Goal: Task Accomplishment & Management: Manage account settings

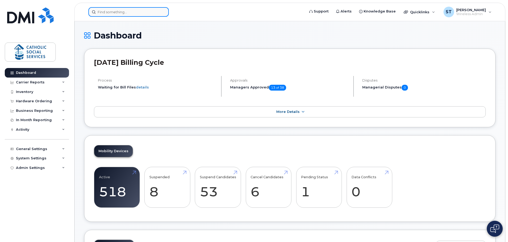
click at [123, 14] on input at bounding box center [128, 12] width 80 height 10
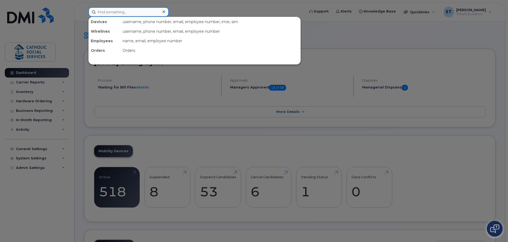
paste input "[TECHNICAL_ID]"
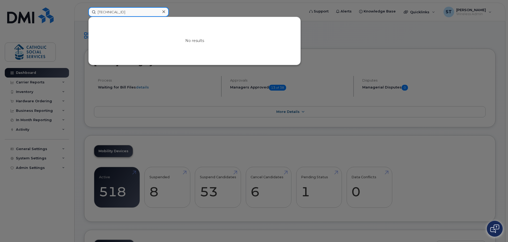
type input "[TECHNICAL_ID]"
click at [163, 11] on icon at bounding box center [163, 11] width 3 height 3
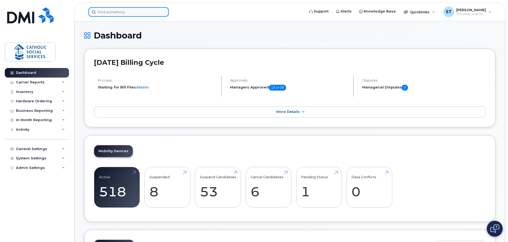
click at [130, 13] on input at bounding box center [128, 12] width 80 height 10
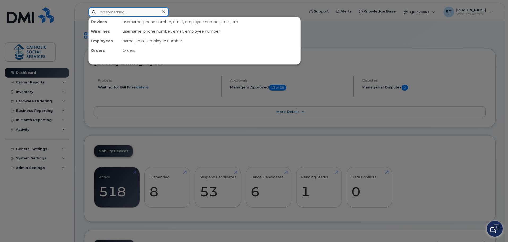
paste input "8912230000526971262"
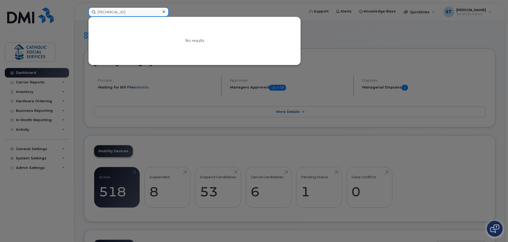
type input "8912230000526971262"
click at [164, 11] on icon at bounding box center [163, 12] width 3 height 4
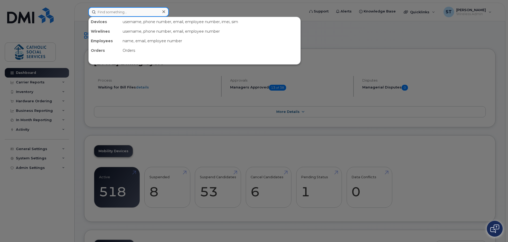
click at [127, 13] on input at bounding box center [128, 12] width 80 height 10
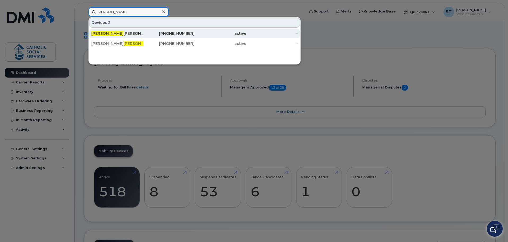
type input "[PERSON_NAME]"
click at [132, 34] on div "[PERSON_NAME] [PERSON_NAME]" at bounding box center [117, 33] width 52 height 5
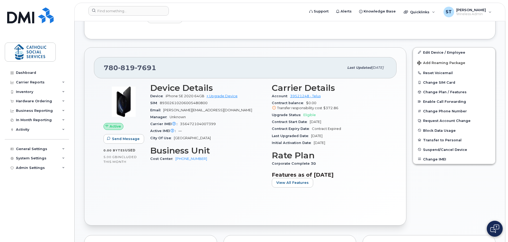
scroll to position [133, 0]
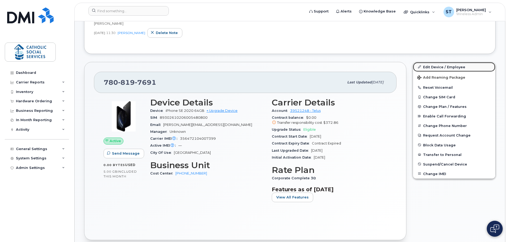
click at [435, 65] on link "Edit Device / Employee" at bounding box center [454, 67] width 82 height 10
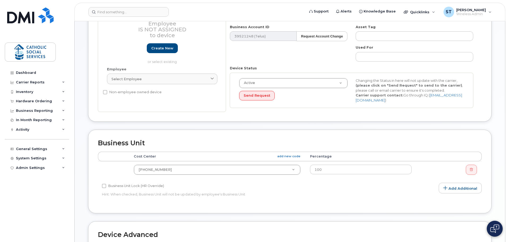
scroll to position [106, 0]
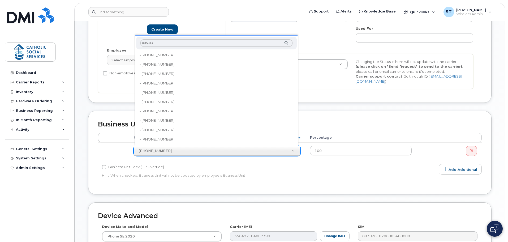
type input "005-032"
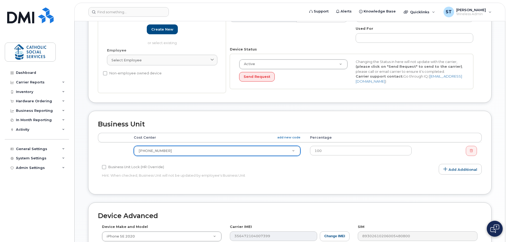
click at [64, 148] on icon at bounding box center [63, 149] width 3 height 3
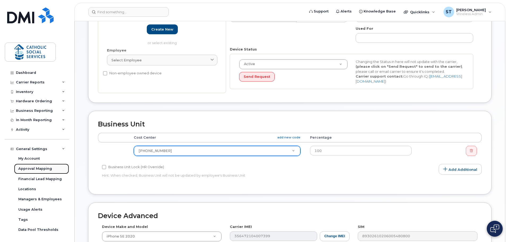
click at [45, 166] on div "Approval Mapping" at bounding box center [35, 168] width 34 height 5
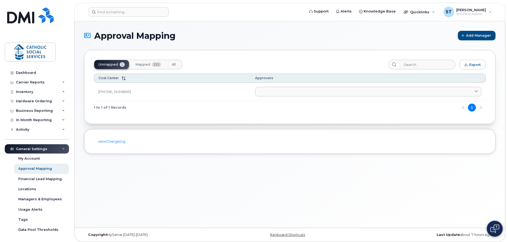
click at [145, 65] on span "Mapped" at bounding box center [142, 64] width 15 height 4
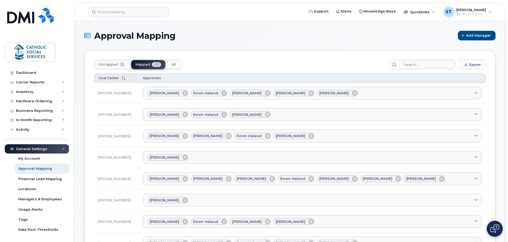
click at [123, 79] on icon at bounding box center [124, 78] width 4 height 4
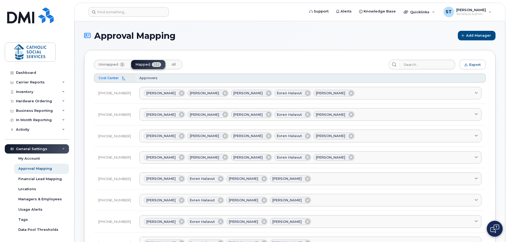
click at [108, 64] on span "Unmapped" at bounding box center [108, 64] width 20 height 4
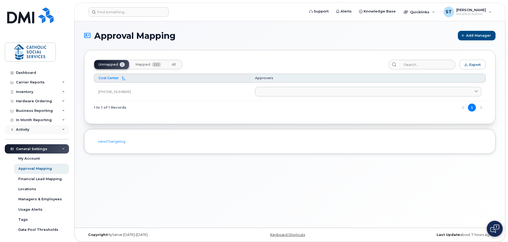
click at [62, 128] on icon at bounding box center [63, 129] width 3 height 3
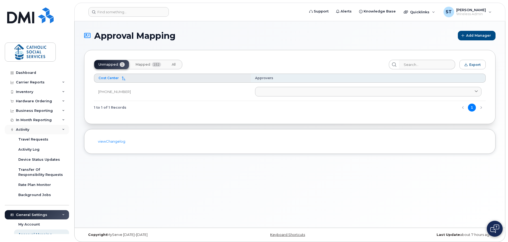
click at [62, 128] on icon at bounding box center [63, 129] width 3 height 3
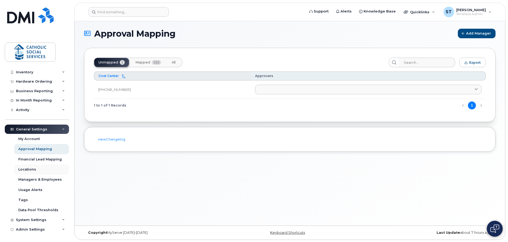
scroll to position [3, 0]
click at [62, 218] on icon at bounding box center [63, 219] width 3 height 3
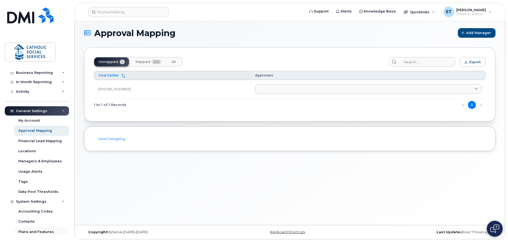
scroll to position [73, 0]
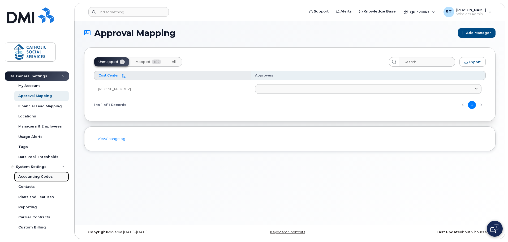
click at [39, 175] on div "Accounting Codes" at bounding box center [35, 176] width 34 height 5
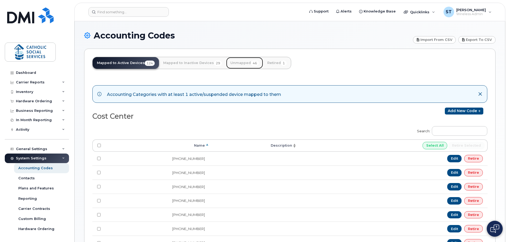
click at [244, 61] on link "Unmapped 46" at bounding box center [244, 63] width 37 height 12
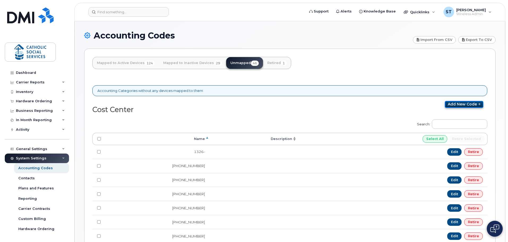
click at [480, 103] on icon at bounding box center [479, 104] width 4 height 3
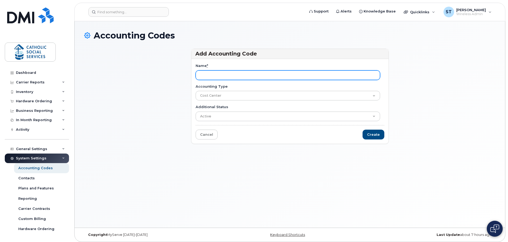
click at [229, 75] on input "Name *" at bounding box center [288, 75] width 184 height 10
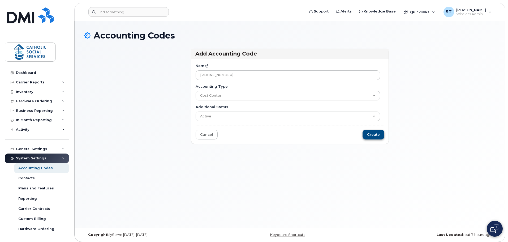
type input "[PHONE_NUMBER]"
click at [371, 133] on input "Create" at bounding box center [374, 135] width 22 height 10
type input "Saving..."
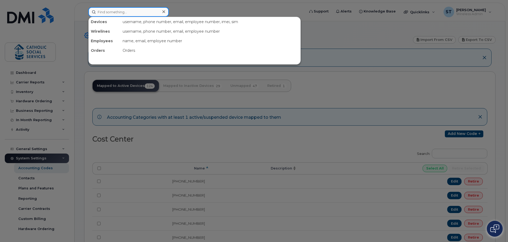
click at [123, 13] on input at bounding box center [128, 12] width 80 height 10
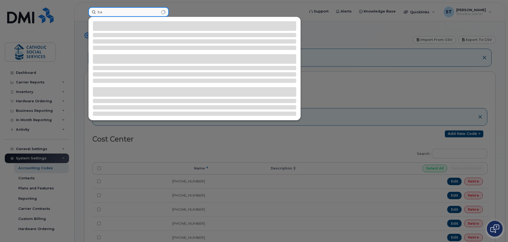
type input "b"
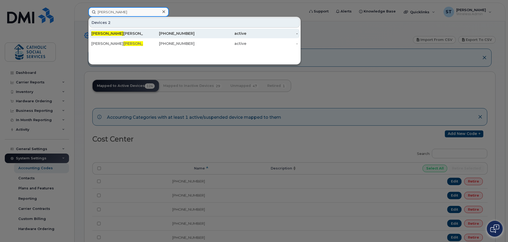
type input "frank"
click at [120, 31] on div "Frank Bailey Mcdonald" at bounding box center [117, 33] width 52 height 5
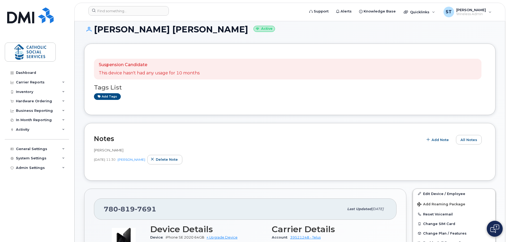
scroll to position [27, 0]
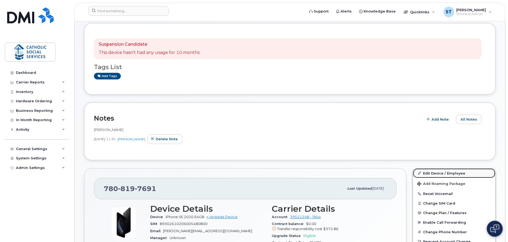
click at [436, 170] on link "Edit Device / Employee" at bounding box center [454, 173] width 82 height 10
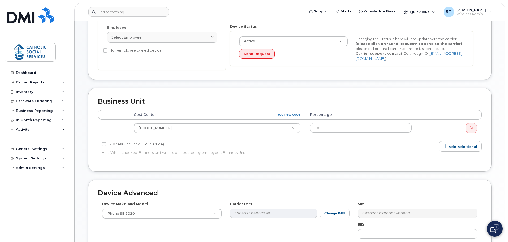
scroll to position [159, 0]
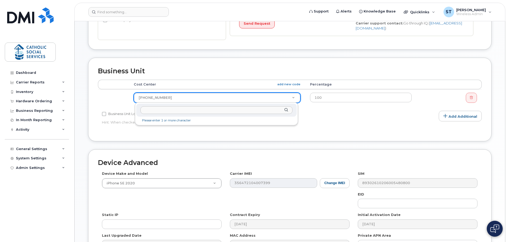
click at [169, 110] on input "text" at bounding box center [216, 110] width 152 height 8
type input "005-032"
type input "35886944"
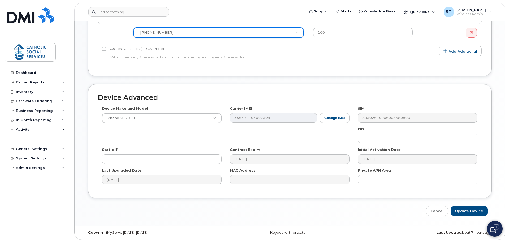
scroll to position [225, 0]
click at [467, 211] on input "Update Device" at bounding box center [469, 210] width 37 height 10
type input "Saving..."
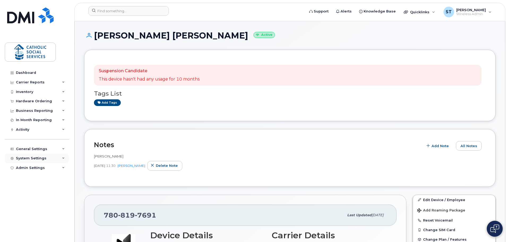
click at [63, 157] on icon at bounding box center [63, 158] width 3 height 3
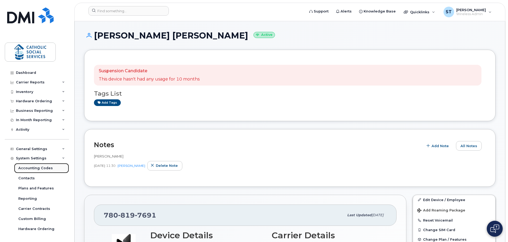
click at [44, 167] on div "Accounting Codes" at bounding box center [35, 168] width 34 height 5
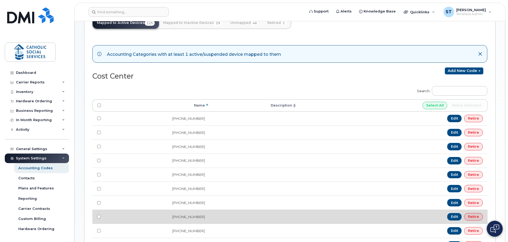
scroll to position [53, 0]
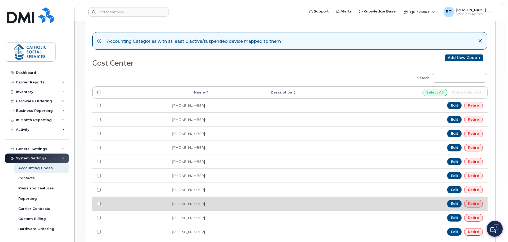
click at [219, 203] on td at bounding box center [254, 203] width 88 height 14
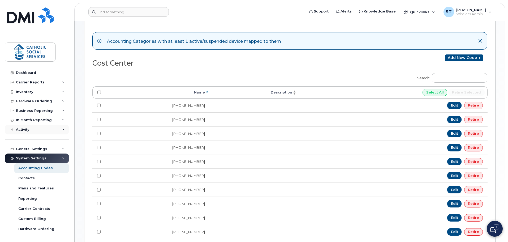
click at [62, 129] on icon at bounding box center [63, 129] width 3 height 3
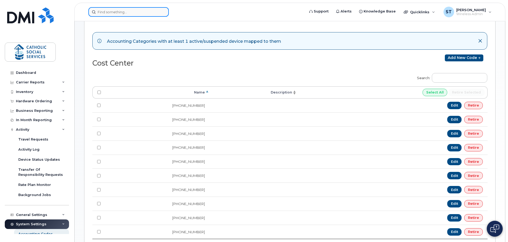
click at [122, 11] on input at bounding box center [128, 12] width 80 height 10
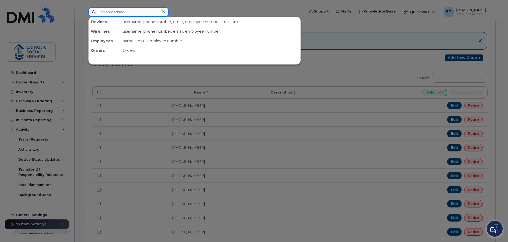
paste input "357838490880175"
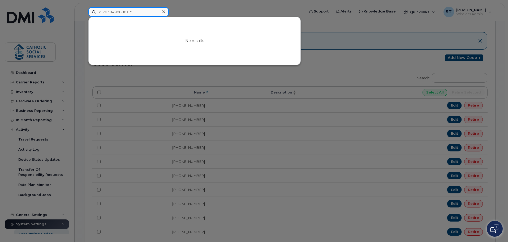
type input "357838490880175"
click at [137, 13] on input "357838490880175" at bounding box center [128, 12] width 80 height 10
drag, startPoint x: 113, startPoint y: 9, endPoint x: 87, endPoint y: 11, distance: 26.1
click at [87, 11] on div "357838490880175 No results" at bounding box center [194, 12] width 221 height 10
click at [163, 11] on icon at bounding box center [163, 11] width 3 height 3
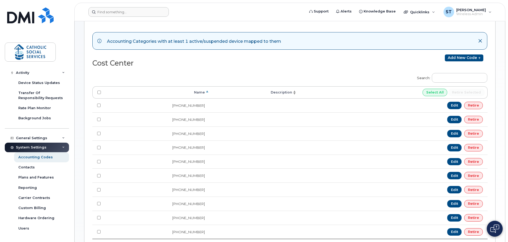
scroll to position [80, 0]
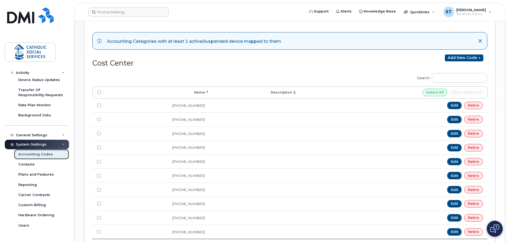
drag, startPoint x: 36, startPoint y: 153, endPoint x: 46, endPoint y: 154, distance: 10.7
click at [36, 153] on div "Accounting Codes" at bounding box center [35, 154] width 34 height 5
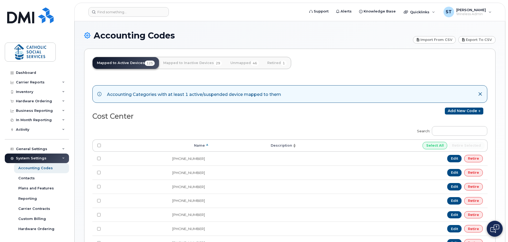
click at [62, 157] on icon at bounding box center [63, 158] width 3 height 3
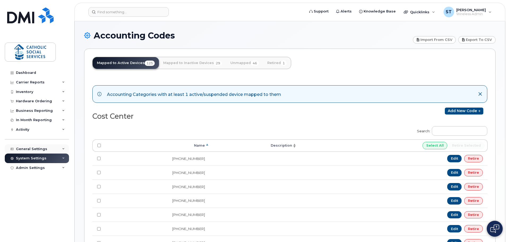
click at [63, 148] on icon at bounding box center [63, 149] width 3 height 3
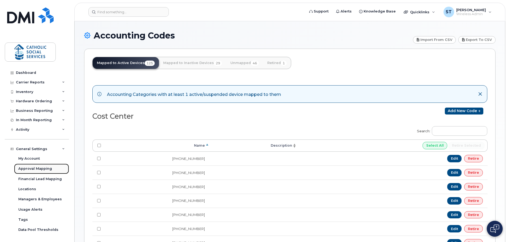
click at [39, 167] on div "Approval Mapping" at bounding box center [35, 168] width 34 height 5
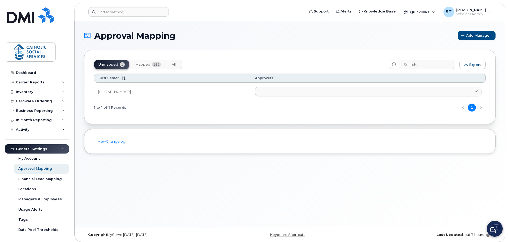
click at [149, 64] on span "Mapped" at bounding box center [142, 64] width 15 height 4
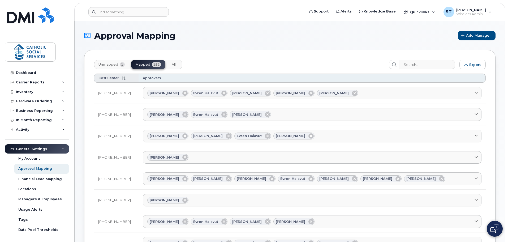
click at [115, 79] on span "Cost Center" at bounding box center [108, 78] width 20 height 4
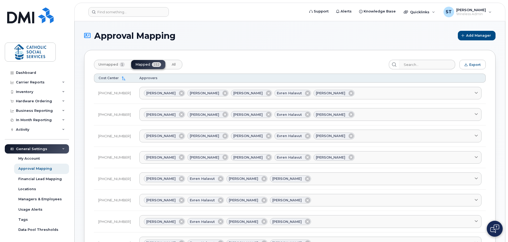
click at [112, 63] on span "Unmapped" at bounding box center [108, 64] width 20 height 4
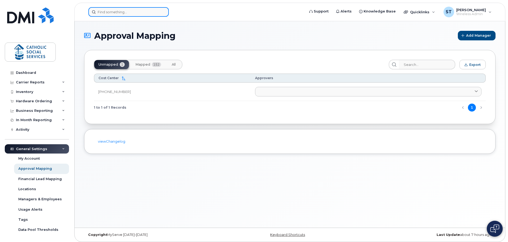
click at [120, 12] on input at bounding box center [128, 12] width 80 height 10
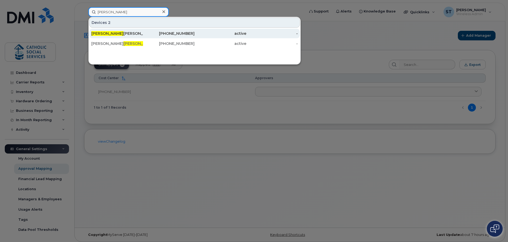
type input "frank"
click at [118, 34] on div "Frank Bailey Mcdonald" at bounding box center [117, 33] width 52 height 5
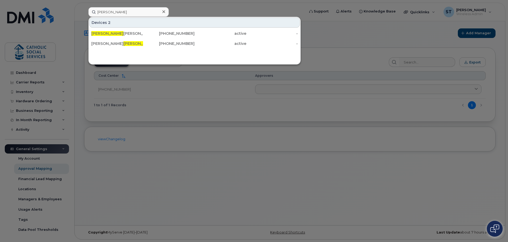
scroll to position [3, 0]
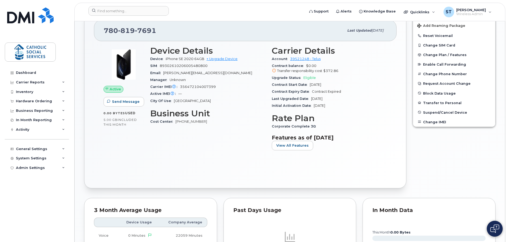
scroll to position [186, 0]
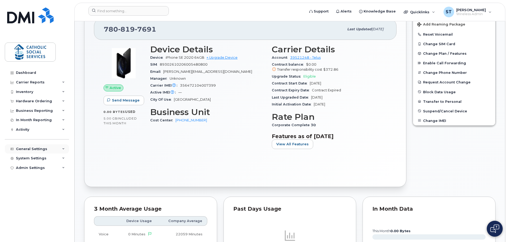
click at [64, 148] on icon at bounding box center [63, 149] width 3 height 3
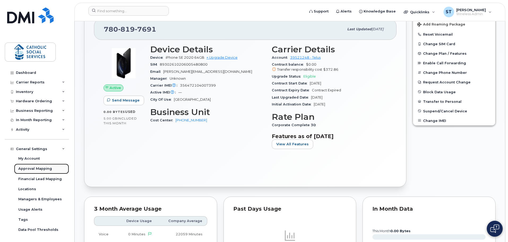
click at [43, 167] on div "Approval Mapping" at bounding box center [35, 168] width 34 height 5
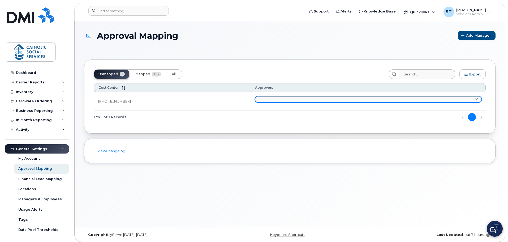
drag, startPoint x: 152, startPoint y: 74, endPoint x: 170, endPoint y: 108, distance: 38.8
click at [152, 73] on span "152" at bounding box center [156, 74] width 9 height 5
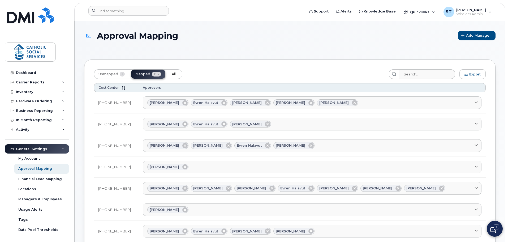
click at [175, 74] on span "All" at bounding box center [174, 74] width 4 height 4
click at [114, 88] on span "Cost Center" at bounding box center [108, 87] width 20 height 4
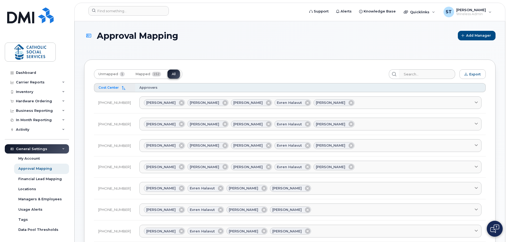
click at [114, 88] on span "Cost Center" at bounding box center [108, 87] width 20 height 4
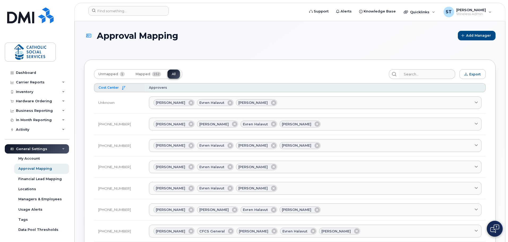
click at [114, 88] on span "Cost Center" at bounding box center [108, 87] width 20 height 4
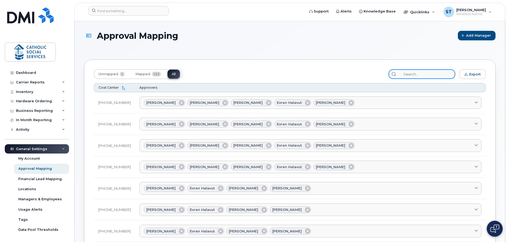
click at [420, 73] on input "search" at bounding box center [427, 74] width 57 height 10
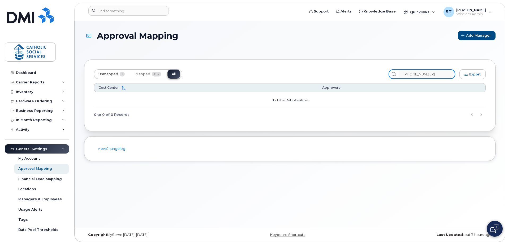
type input "1326-005-032"
click at [109, 74] on span "Unmapped" at bounding box center [108, 74] width 20 height 4
click at [143, 73] on span "Mapped" at bounding box center [142, 74] width 15 height 4
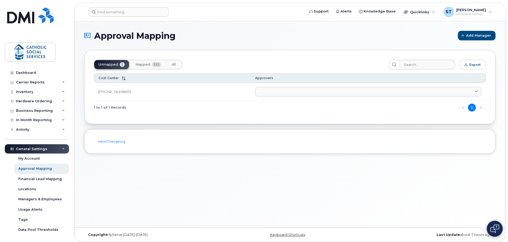
click at [148, 64] on span "Mapped" at bounding box center [142, 64] width 15 height 4
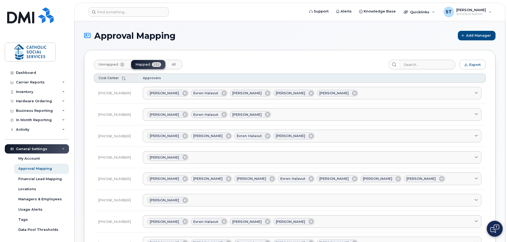
click at [110, 77] on span "Cost Center" at bounding box center [108, 78] width 20 height 4
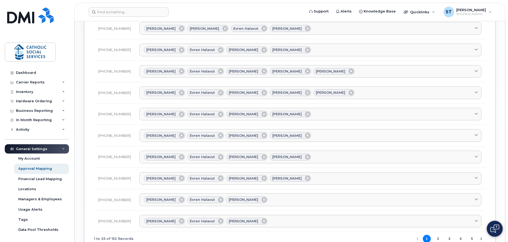
scroll to position [463, 0]
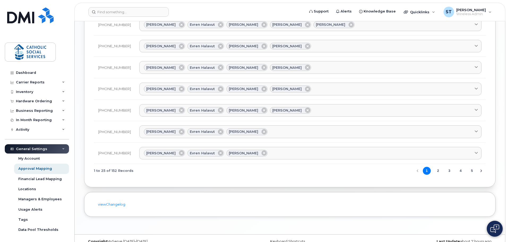
click at [460, 167] on button "4" at bounding box center [461, 171] width 8 height 8
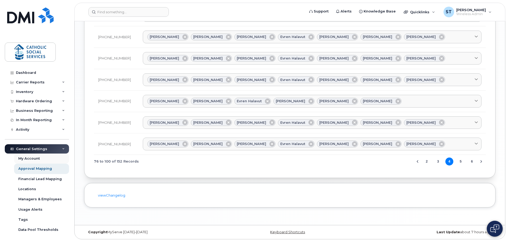
scroll to position [20, 0]
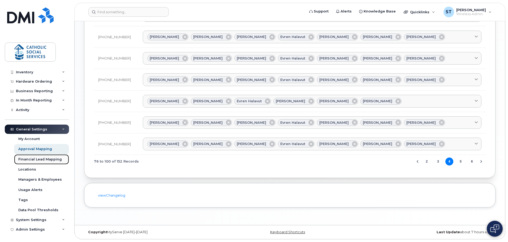
click at [31, 158] on div "Financial Lead Mapping" at bounding box center [40, 159] width 44 height 5
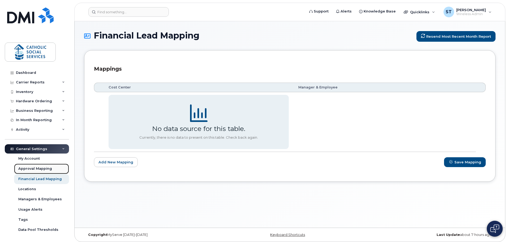
click at [29, 168] on div "Approval Mapping" at bounding box center [35, 168] width 34 height 5
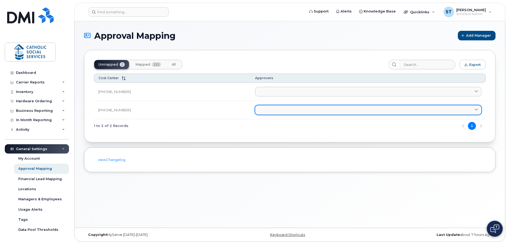
click at [262, 108] on link at bounding box center [368, 110] width 226 height 10
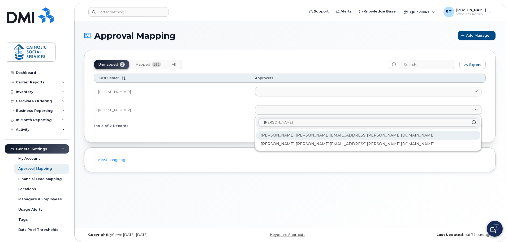
type input "[PERSON_NAME]"
click at [268, 136] on div "[PERSON_NAME] [PERSON_NAME][EMAIL_ADDRESS][PERSON_NAME][DOMAIN_NAME]" at bounding box center [368, 135] width 224 height 9
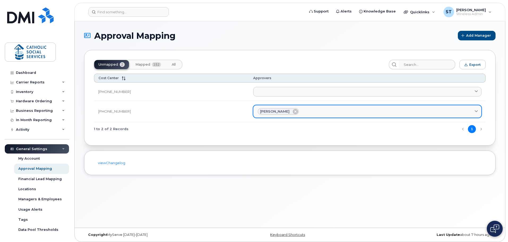
click at [296, 111] on div "[PERSON_NAME]" at bounding box center [367, 111] width 219 height 7
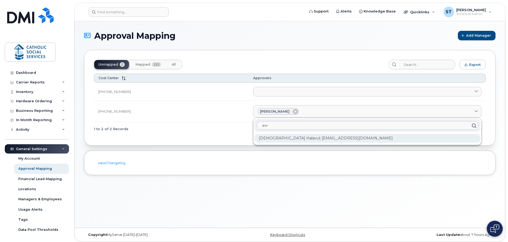
type input "evr"
click at [283, 138] on div "[DEMOGRAPHIC_DATA] Halavut [EMAIL_ADDRESS][DOMAIN_NAME]" at bounding box center [368, 138] width 226 height 9
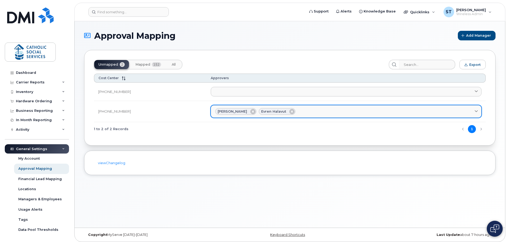
click at [296, 109] on div "[PERSON_NAME] Evren Halavut" at bounding box center [346, 111] width 262 height 7
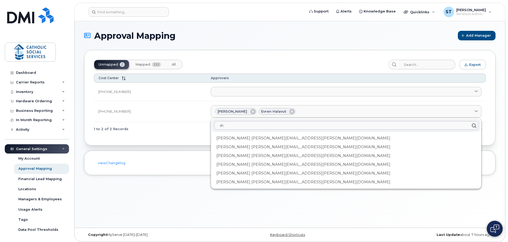
type input "s"
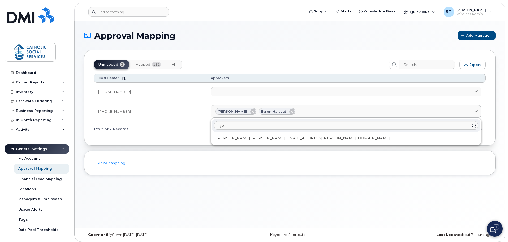
type input "y"
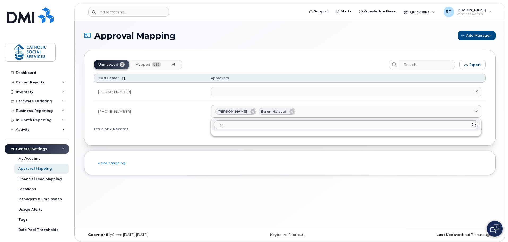
type input "s"
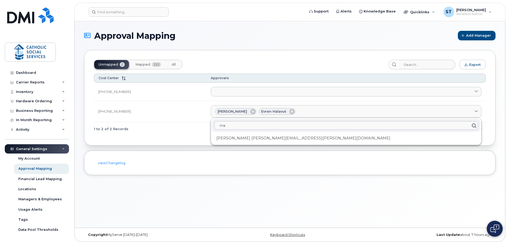
type input "m"
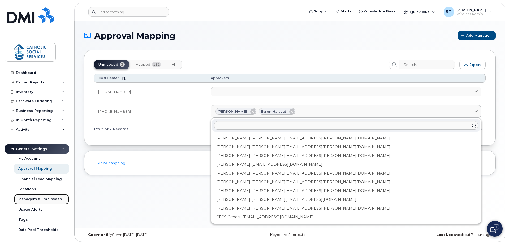
drag, startPoint x: 51, startPoint y: 198, endPoint x: 54, endPoint y: 198, distance: 3.2
click at [51, 198] on div "Managers & Employees" at bounding box center [40, 199] width 44 height 5
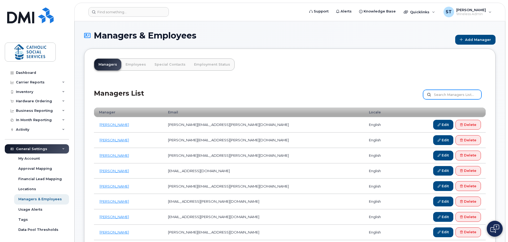
click at [448, 93] on input "text" at bounding box center [452, 95] width 58 height 10
type input "s"
click at [463, 39] on icon at bounding box center [461, 39] width 3 height 3
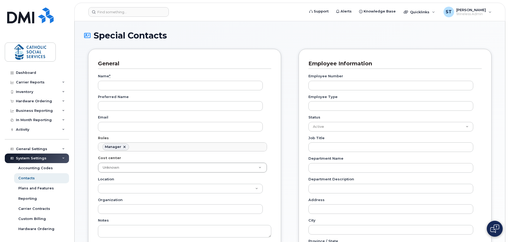
scroll to position [41, 0]
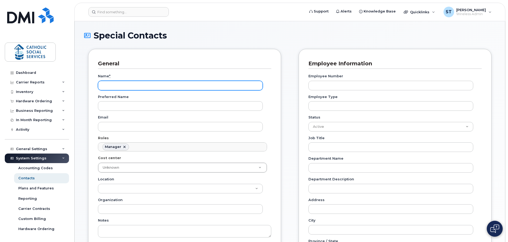
click at [153, 85] on input "Name *" at bounding box center [180, 86] width 165 height 10
type input "[PERSON_NAME]"
